Goal: Task Accomplishment & Management: Manage account settings

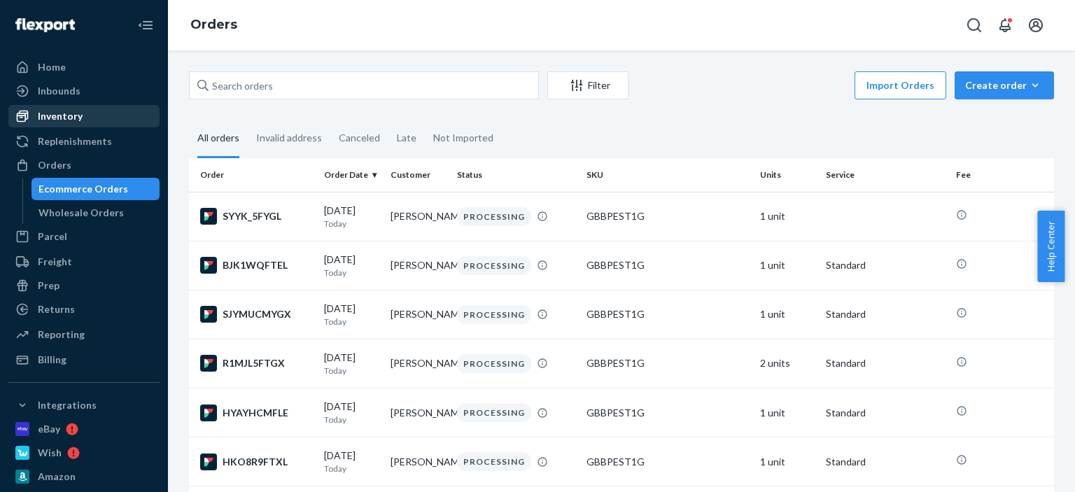
click at [109, 123] on div "Inventory" at bounding box center [84, 116] width 148 height 20
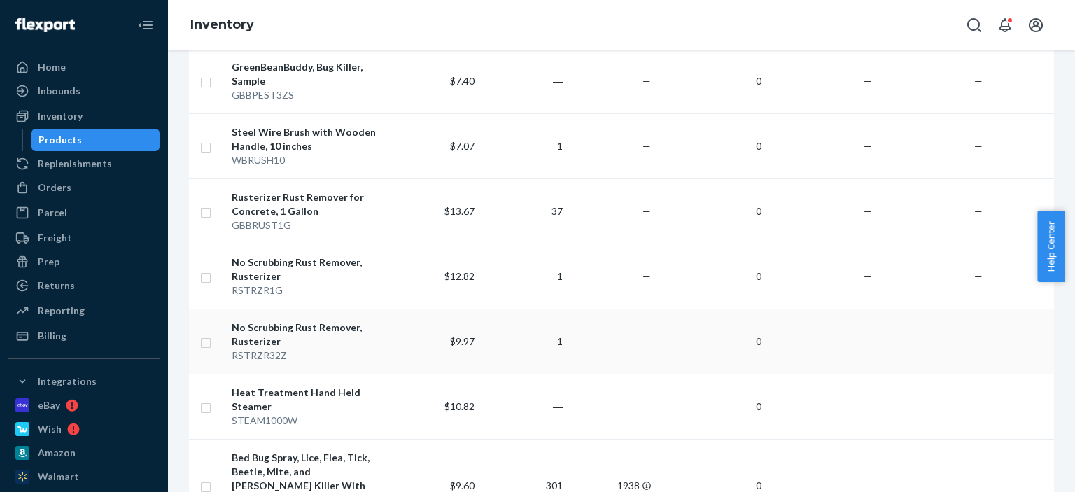
scroll to position [910, 0]
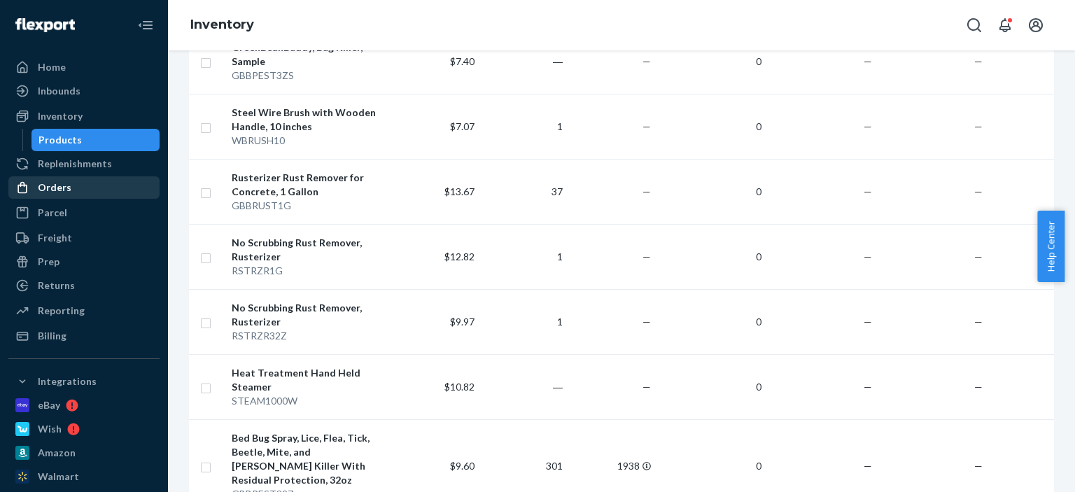
click at [97, 191] on div "Orders" at bounding box center [84, 188] width 148 height 20
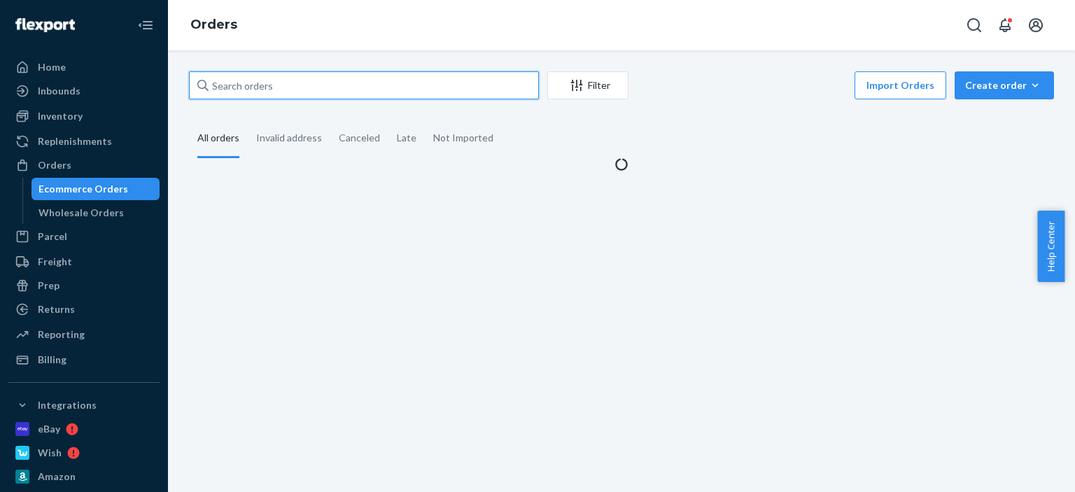
click at [316, 86] on input "text" at bounding box center [364, 85] width 350 height 28
paste input "[PERSON_NAME]"
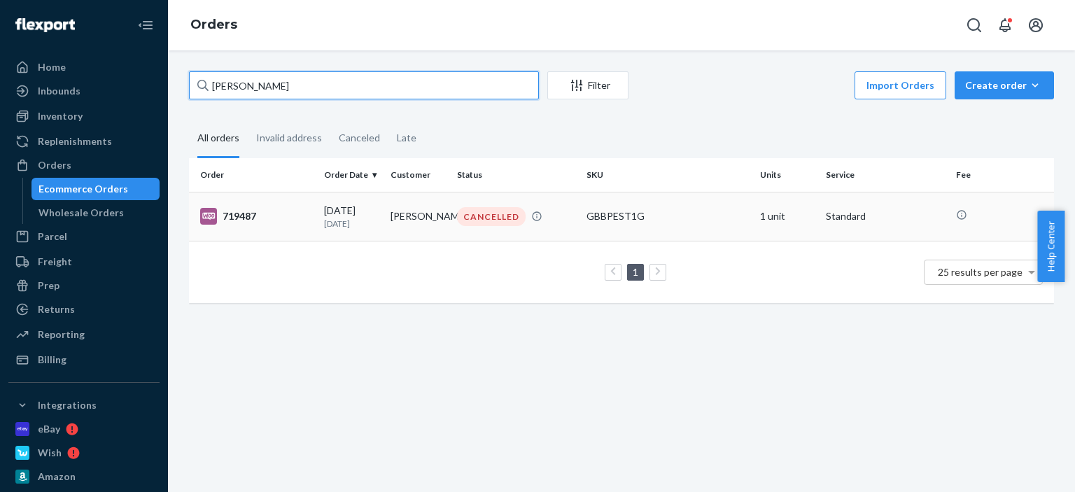
type input "[PERSON_NAME]"
click at [447, 204] on td "[PERSON_NAME]" at bounding box center [418, 216] width 66 height 49
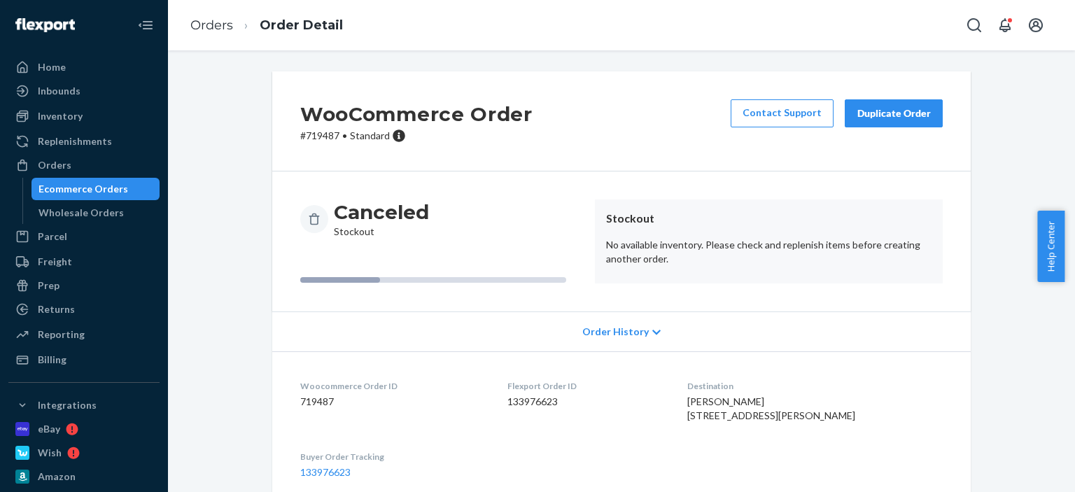
click at [899, 114] on div "Duplicate Order" at bounding box center [894, 113] width 74 height 14
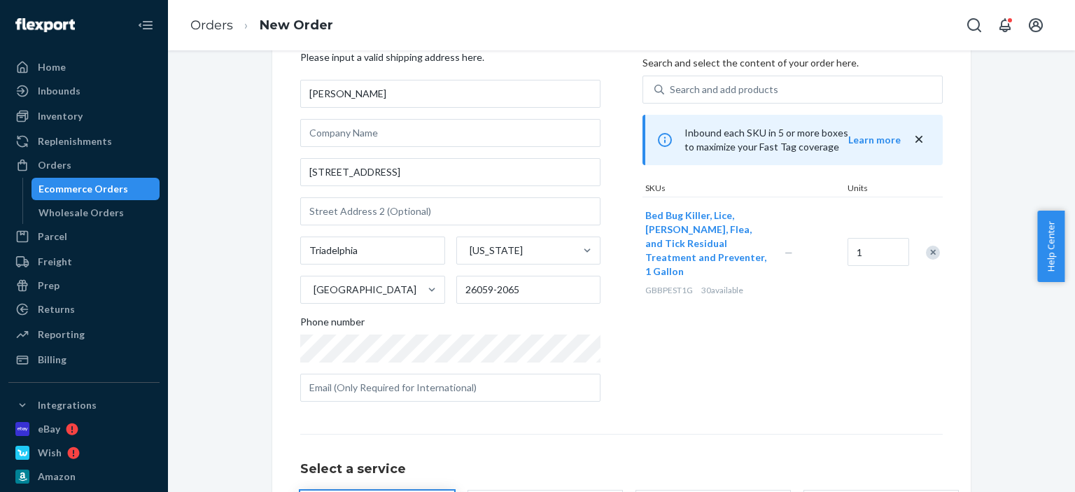
scroll to position [201, 0]
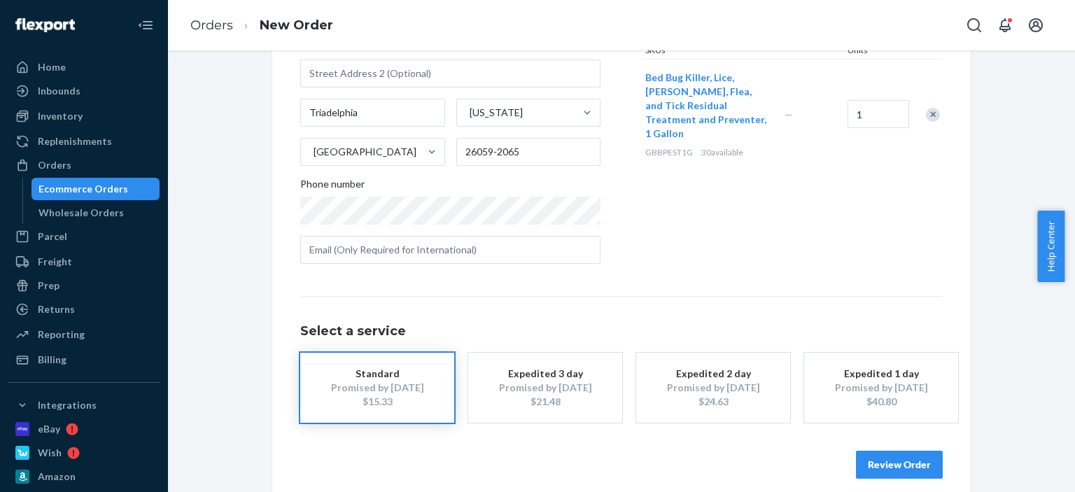
click at [911, 467] on button "Review Order" at bounding box center [899, 465] width 87 height 28
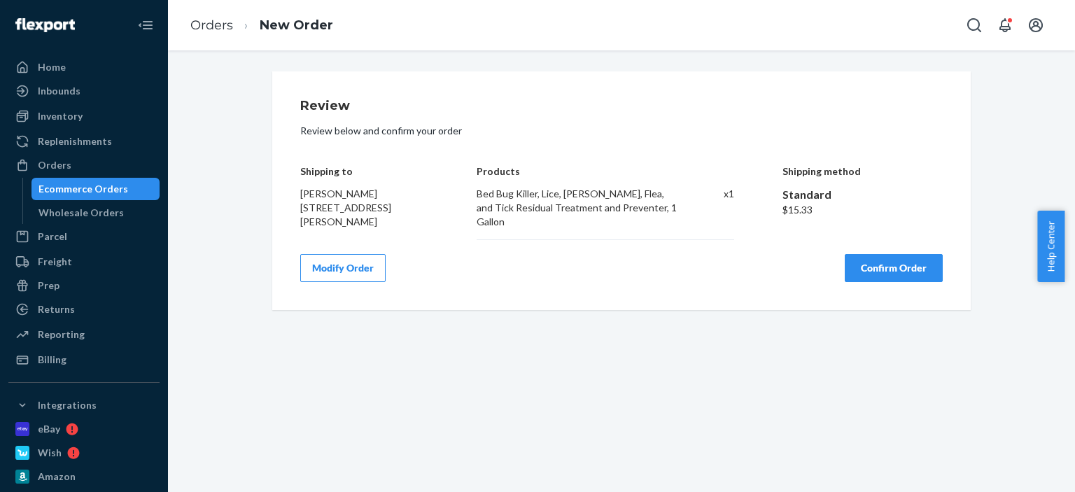
scroll to position [0, 0]
click at [883, 260] on button "Confirm Order" at bounding box center [894, 268] width 98 height 28
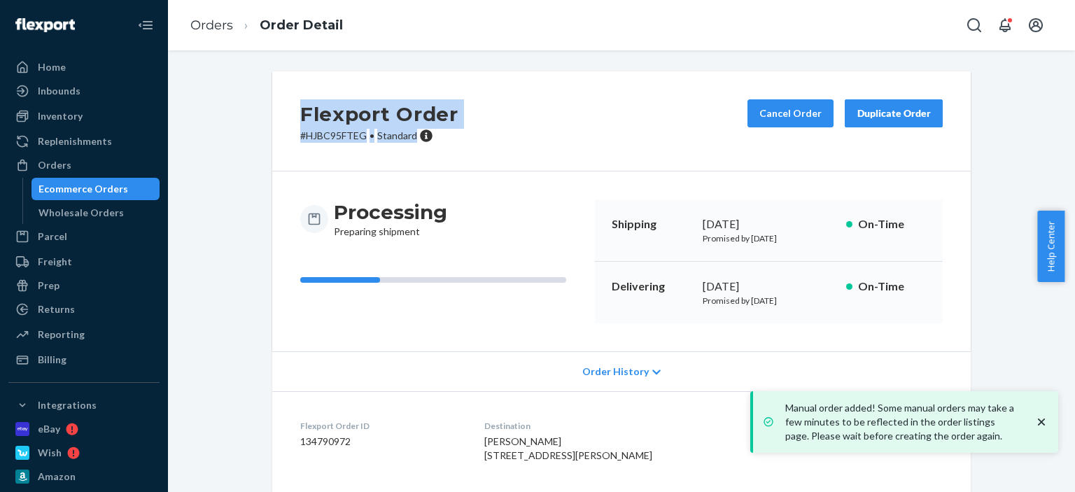
drag, startPoint x: 435, startPoint y: 139, endPoint x: 290, endPoint y: 109, distance: 148.5
click at [290, 109] on div "Flexport Order # HJBC95FTEG • Standard Cancel Order Duplicate Order" at bounding box center [621, 121] width 699 height 100
copy div "Flexport Order # HJBC95FTEG • Standard"
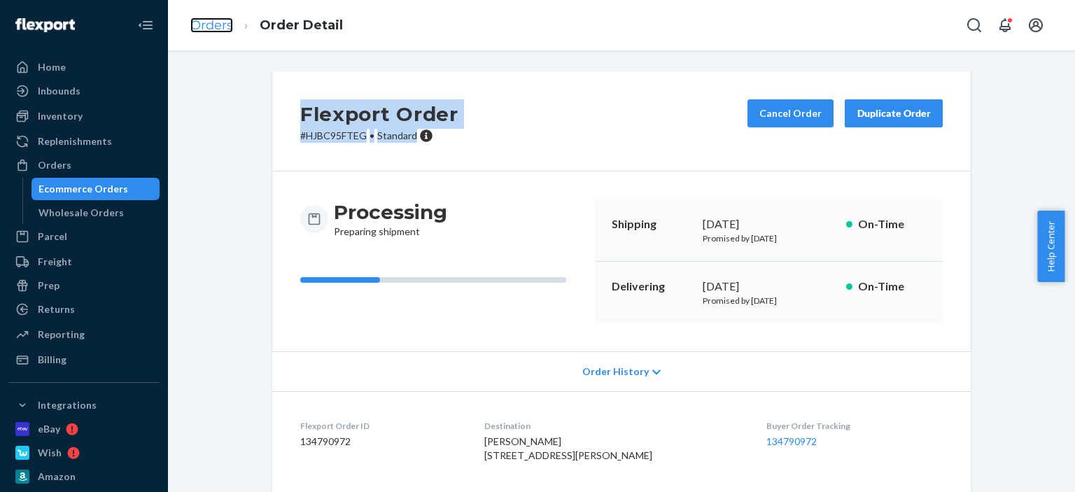
click at [218, 23] on link "Orders" at bounding box center [211, 24] width 43 height 15
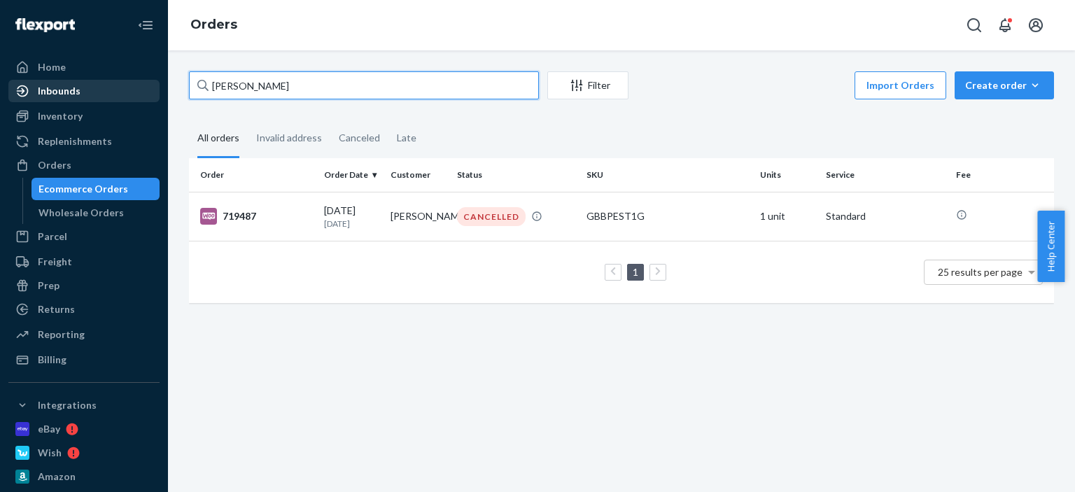
drag, startPoint x: 324, startPoint y: 90, endPoint x: 139, endPoint y: 90, distance: 185.5
click at [139, 90] on div "Home Inbounds Shipping Plans Problems Inventory Products Replenishments Orders …" at bounding box center [537, 246] width 1075 height 492
paste input "[PERSON_NAME]"
type input "[PERSON_NAME]"
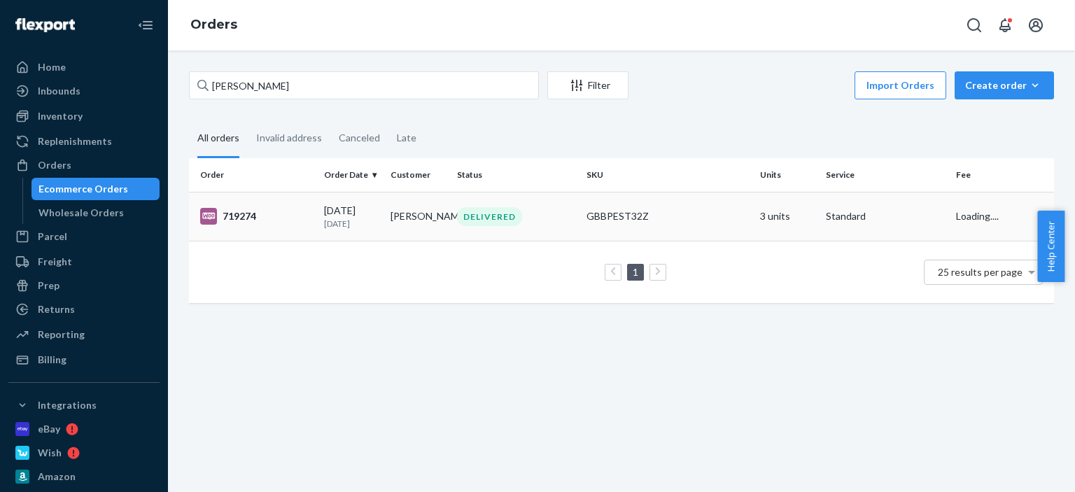
click at [517, 209] on div "DELIVERED" at bounding box center [516, 216] width 124 height 19
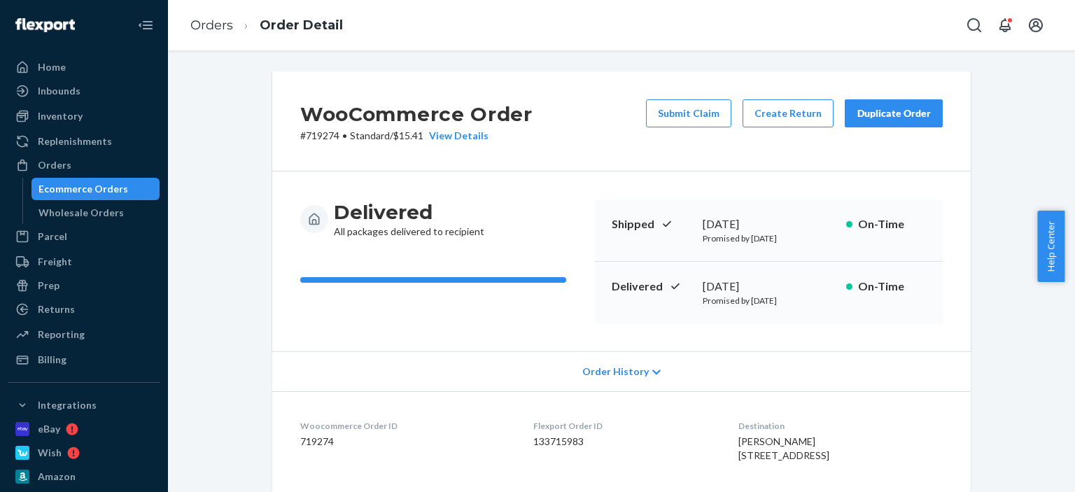
click at [901, 120] on div "Duplicate Order" at bounding box center [894, 113] width 74 height 14
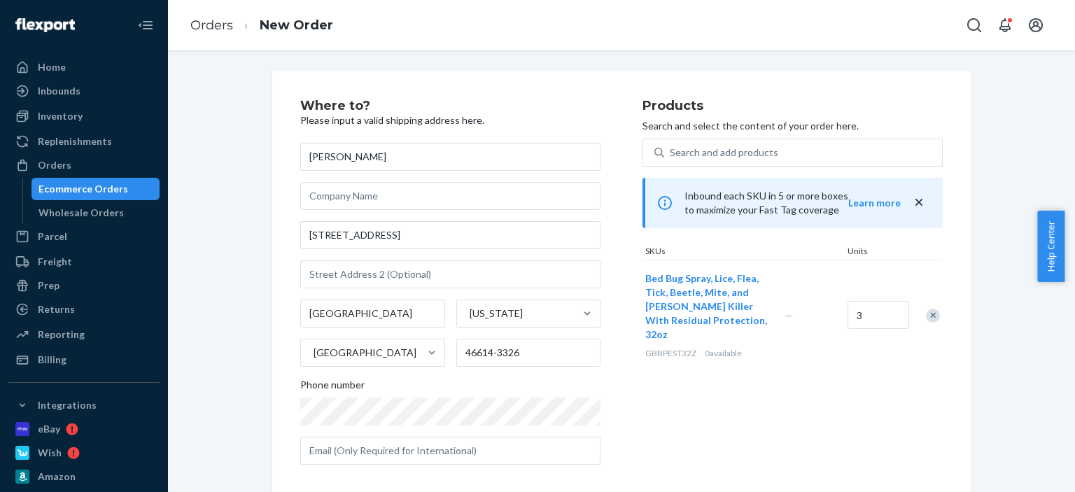
drag, startPoint x: 924, startPoint y: 306, endPoint x: 848, endPoint y: 251, distance: 94.2
click at [926, 309] on div "Remove Item" at bounding box center [933, 316] width 14 height 14
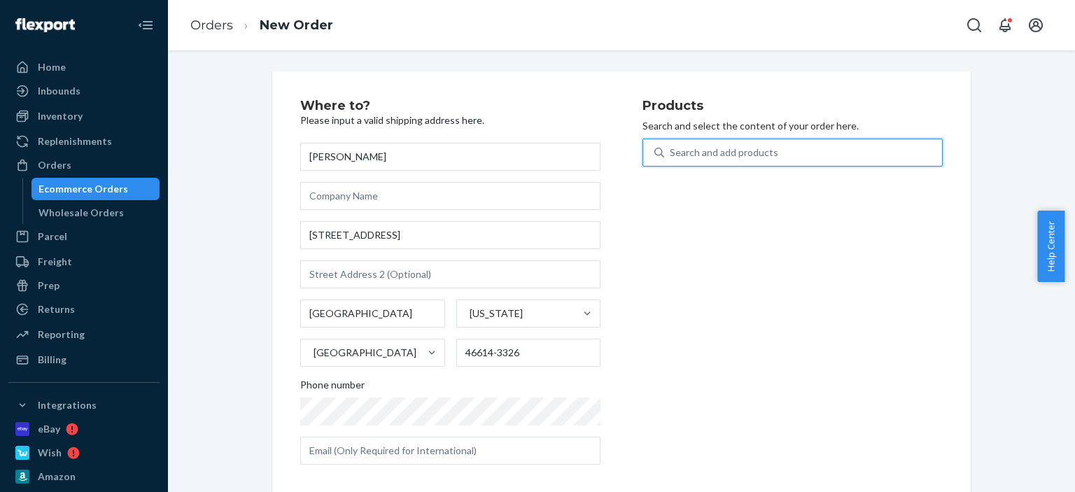
click at [736, 158] on div "Search and add products" at bounding box center [724, 153] width 108 height 14
click at [671, 158] on input "0 results available. Use Up and Down to choose options, press Enter to select t…" at bounding box center [670, 153] width 1 height 14
type input "gbbpest1g"
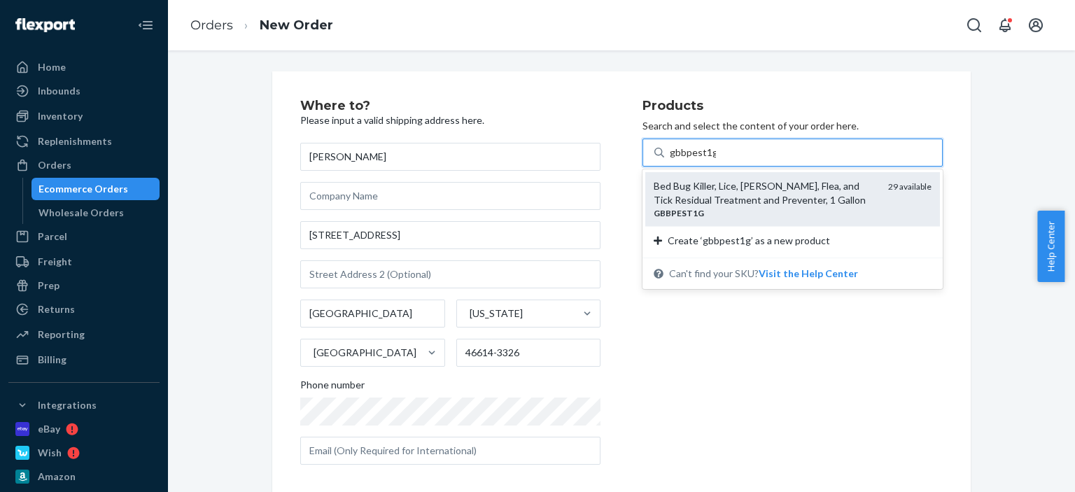
click at [736, 194] on div "Bed Bug Killer, Lice, [PERSON_NAME], Flea, and Tick Residual Treatment and Prev…" at bounding box center [765, 193] width 223 height 28
click at [716, 160] on input "gbbpest1g" at bounding box center [693, 153] width 46 height 14
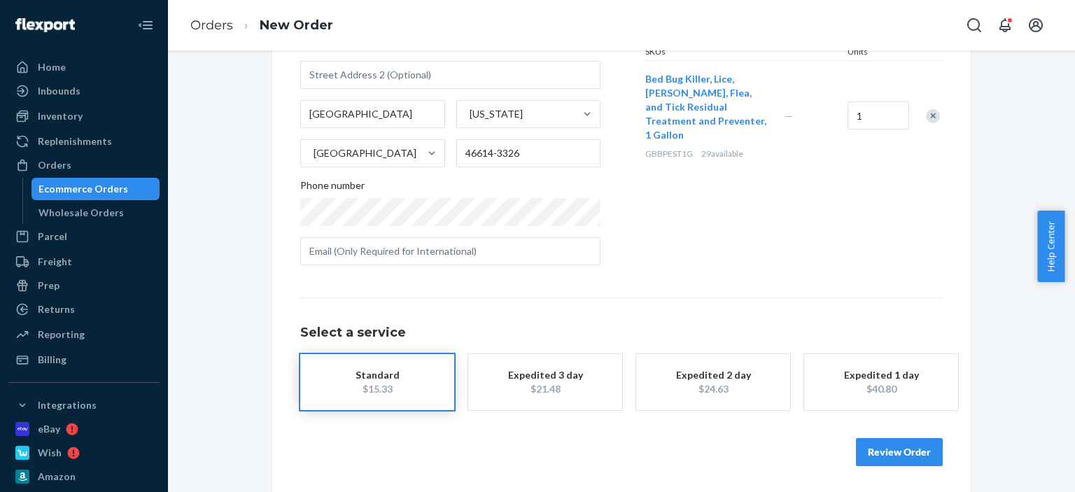
scroll to position [201, 0]
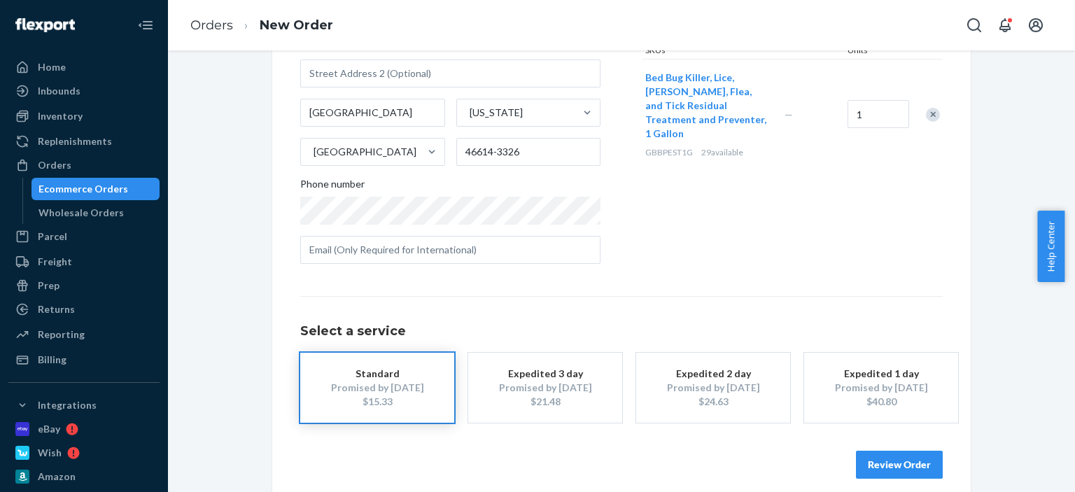
click at [913, 397] on div "$40.80" at bounding box center [881, 402] width 112 height 14
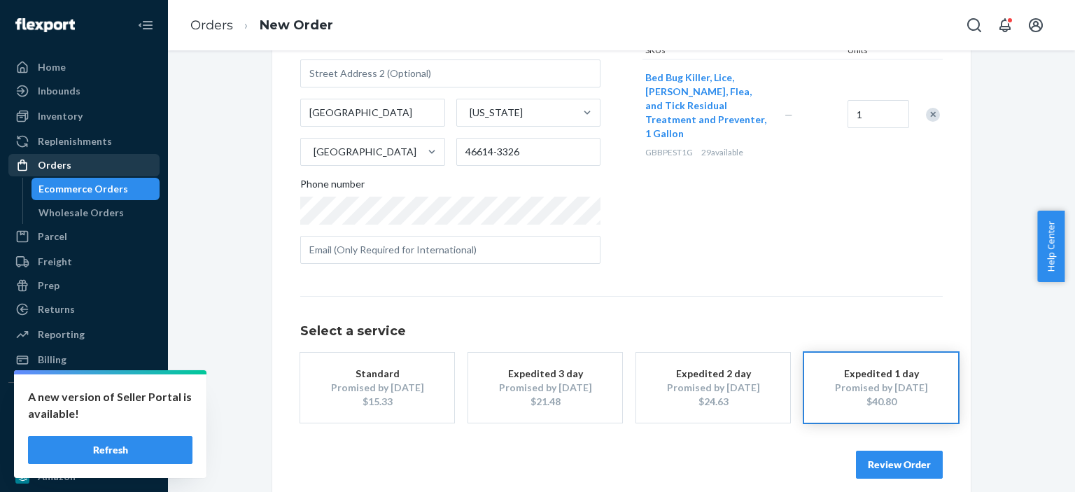
click at [68, 169] on div "Orders" at bounding box center [55, 165] width 34 height 14
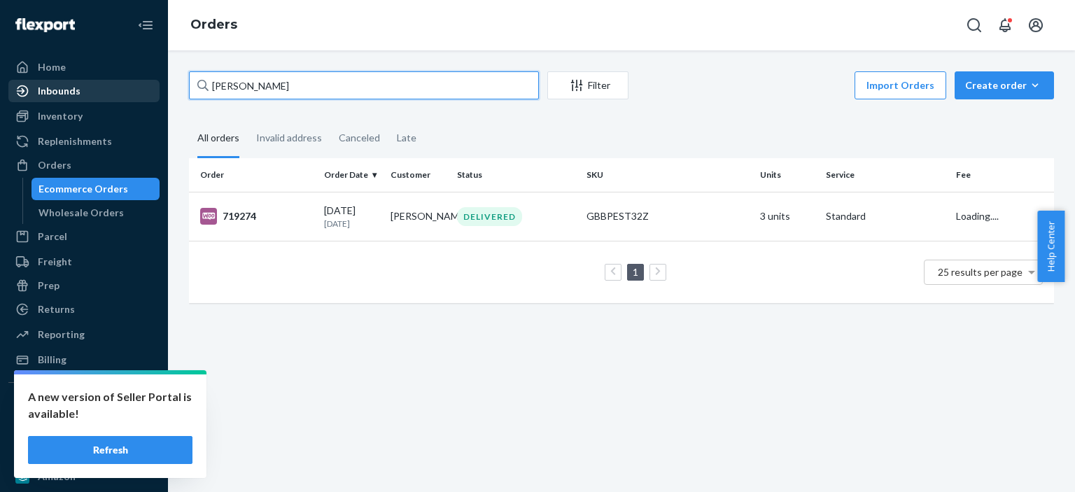
drag, startPoint x: 288, startPoint y: 89, endPoint x: 134, endPoint y: 89, distance: 154.0
click at [134, 89] on div "Home Inbounds Shipping Plans Problems Inventory Products Replenishments Orders …" at bounding box center [537, 246] width 1075 height 492
paste input "[PERSON_NAME]"
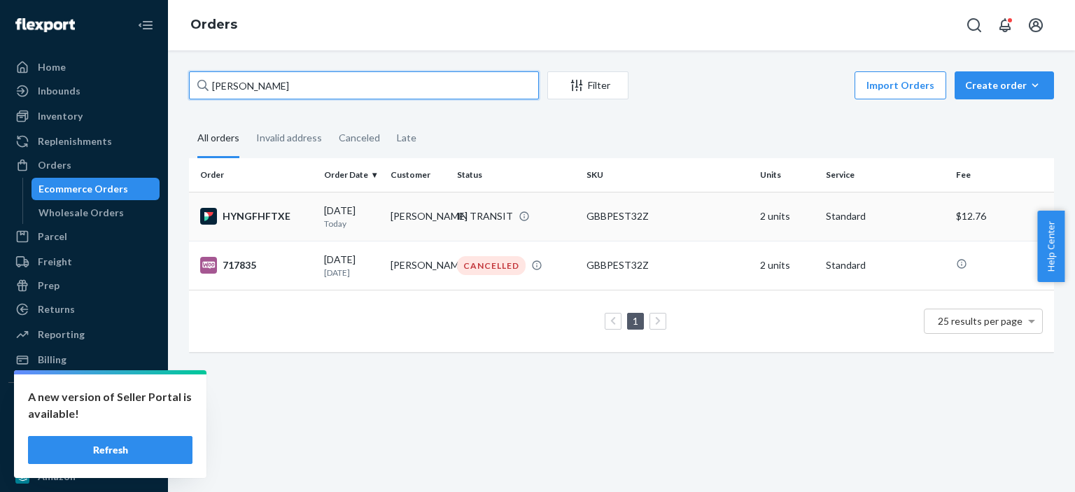
type input "[PERSON_NAME]"
click at [688, 209] on div "GBBPEST32Z" at bounding box center [668, 216] width 162 height 14
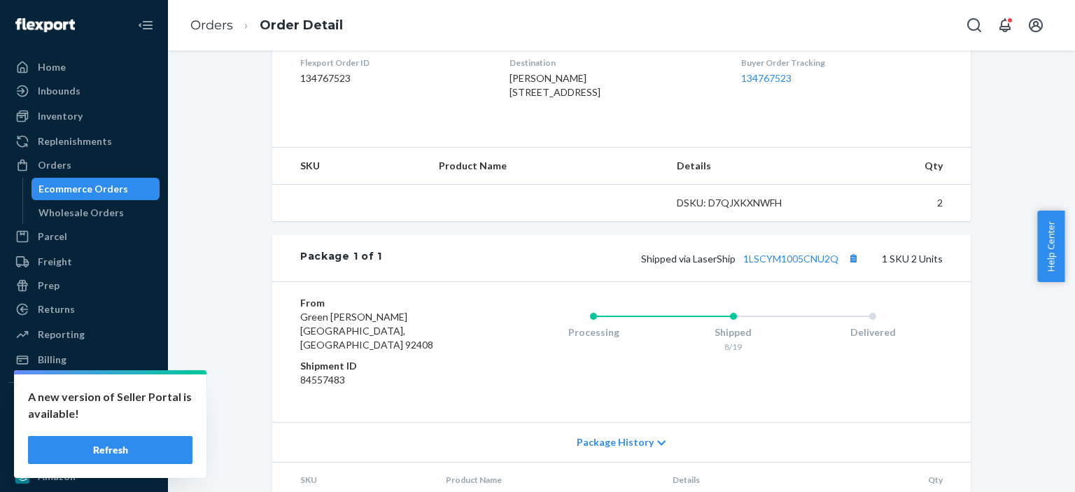
scroll to position [395, 0]
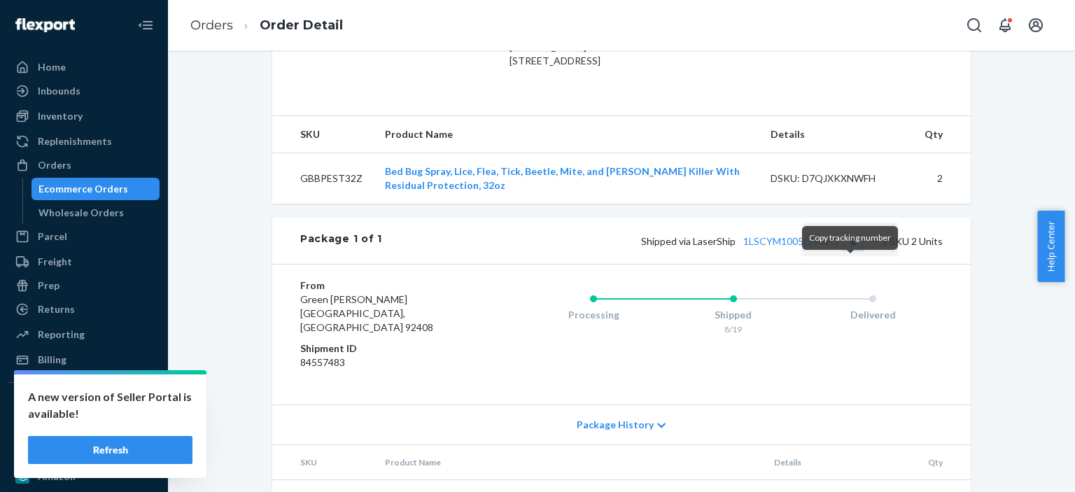
click at [845, 250] on button "Copy tracking number" at bounding box center [853, 241] width 18 height 18
